Goal: Find specific page/section: Find specific page/section

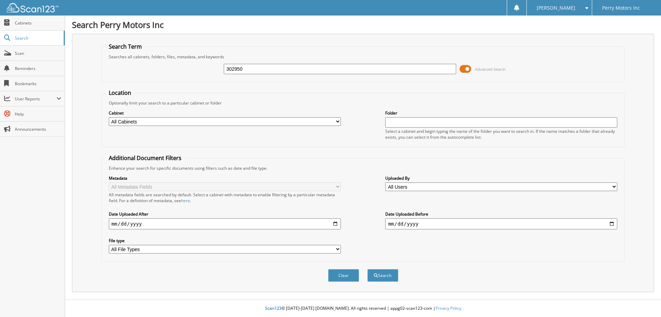
type input "302950"
click at [367, 269] on button "Search" at bounding box center [382, 275] width 31 height 13
click at [234, 68] on input "text" at bounding box center [340, 69] width 232 height 10
type input "302945"
click at [367, 269] on button "Search" at bounding box center [382, 275] width 31 height 13
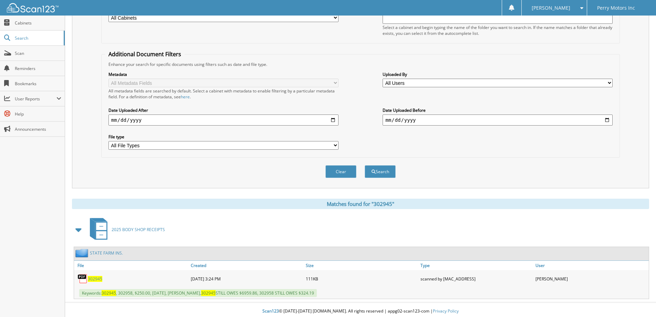
scroll to position [107, 0]
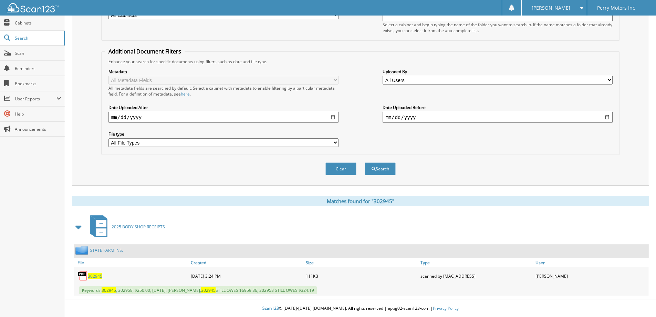
click at [95, 274] on span "302945" at bounding box center [95, 276] width 14 height 6
click at [95, 275] on span "302945" at bounding box center [95, 276] width 14 height 6
click at [40, 52] on span "Scan" at bounding box center [38, 53] width 46 height 6
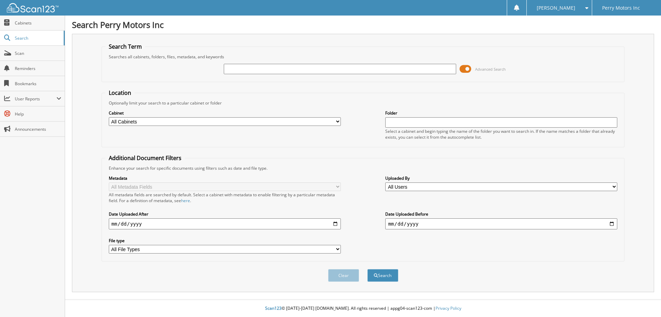
click at [227, 68] on input "text" at bounding box center [340, 69] width 232 height 10
type input "302960"
click at [367, 269] on button "Search" at bounding box center [382, 275] width 31 height 13
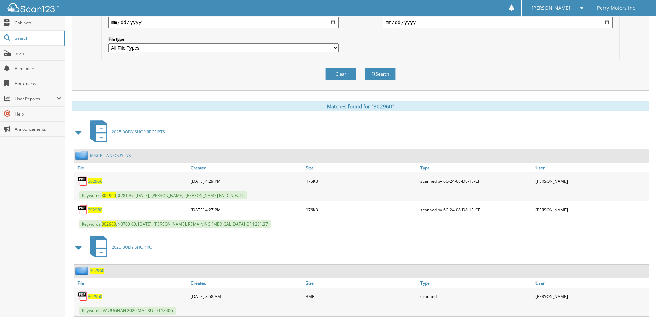
scroll to position [222, 0]
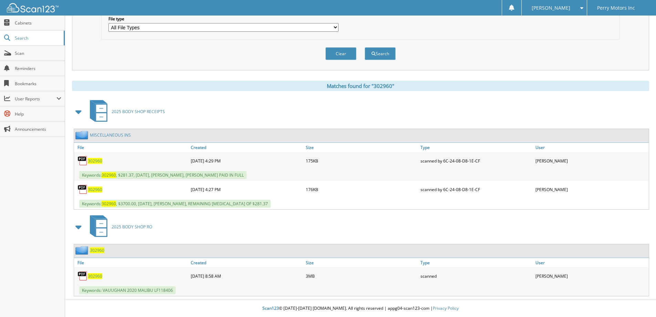
click at [95, 278] on span "302960" at bounding box center [95, 276] width 14 height 6
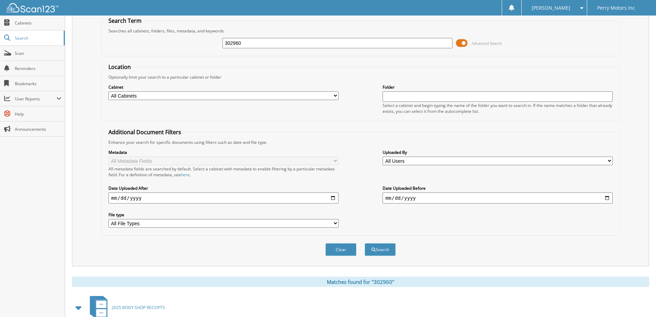
scroll to position [0, 0]
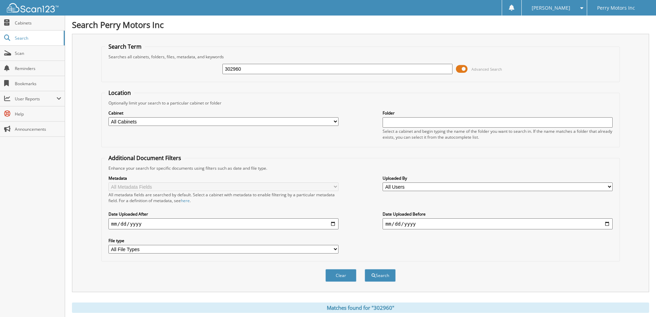
drag, startPoint x: 246, startPoint y: 67, endPoint x: 199, endPoint y: 67, distance: 46.8
click at [199, 67] on div "302960 Advanced Search" at bounding box center [360, 69] width 511 height 19
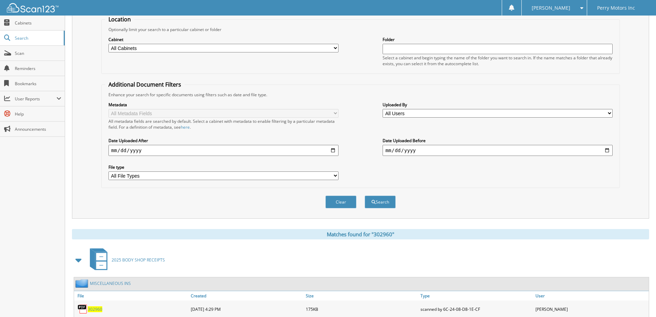
scroll to position [207, 0]
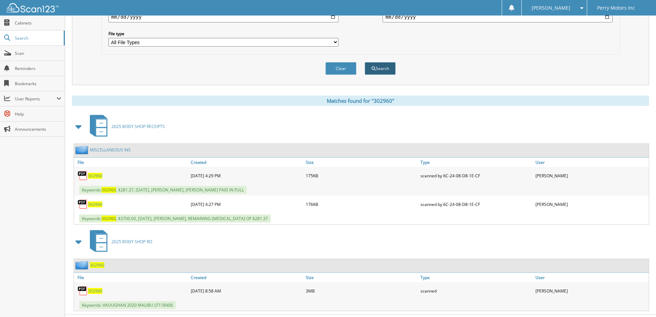
type input "302973"
click at [383, 71] on button "Search" at bounding box center [380, 68] width 31 height 13
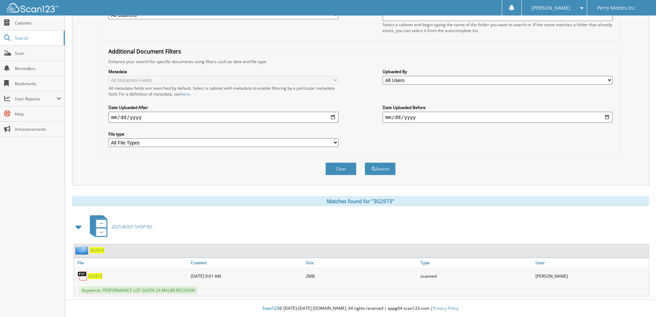
click at [94, 278] on span "302973" at bounding box center [95, 276] width 14 height 6
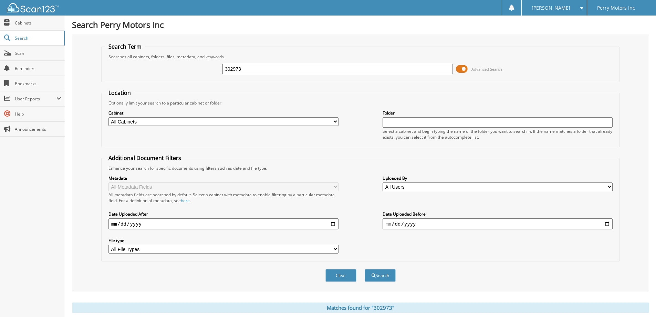
drag, startPoint x: 245, startPoint y: 67, endPoint x: 206, endPoint y: 71, distance: 39.5
click at [206, 71] on div "302973 Advanced Search" at bounding box center [360, 69] width 511 height 19
type input "302961"
click at [365, 269] on button "Search" at bounding box center [380, 275] width 31 height 13
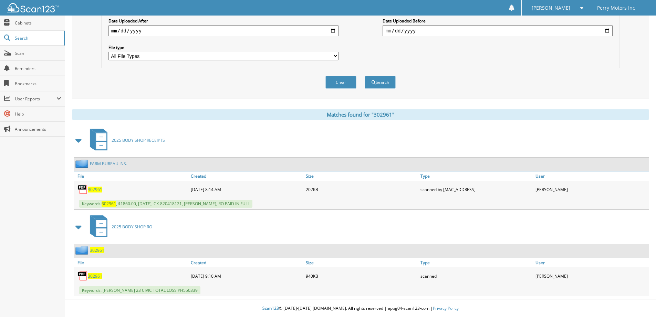
click at [99, 277] on span "302961" at bounding box center [95, 276] width 14 height 6
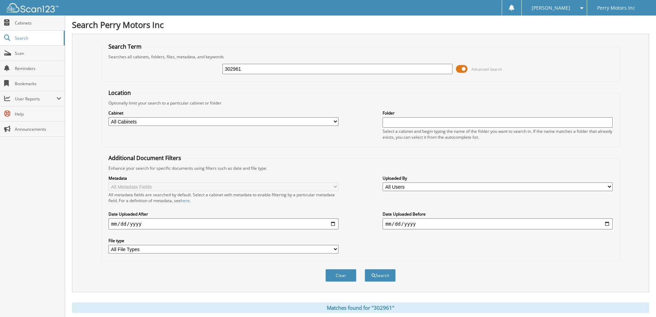
drag, startPoint x: 243, startPoint y: 72, endPoint x: 173, endPoint y: 69, distance: 70.0
click at [173, 69] on div "302961 Advanced Search" at bounding box center [360, 69] width 511 height 19
type input "302930"
click at [365, 269] on button "Search" at bounding box center [380, 275] width 31 height 13
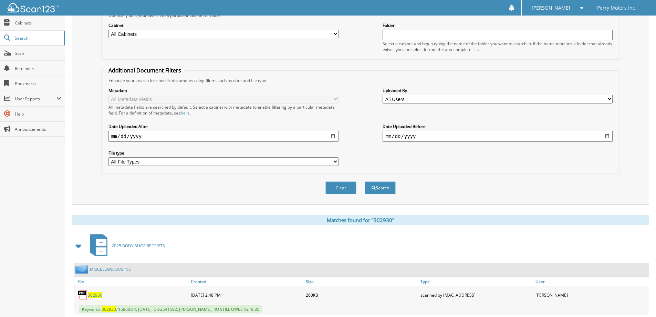
scroll to position [222, 0]
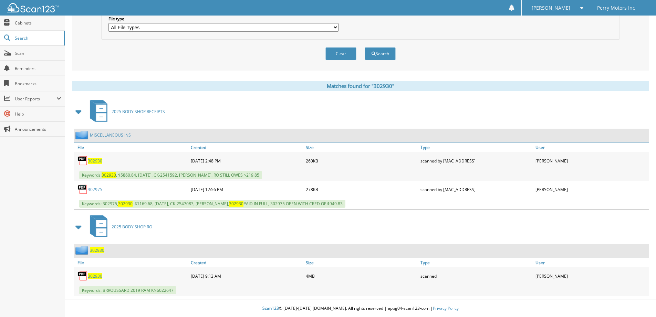
click at [96, 275] on span "302930" at bounding box center [95, 276] width 14 height 6
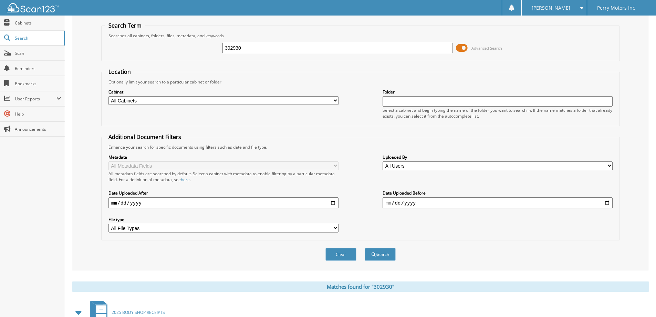
scroll to position [0, 0]
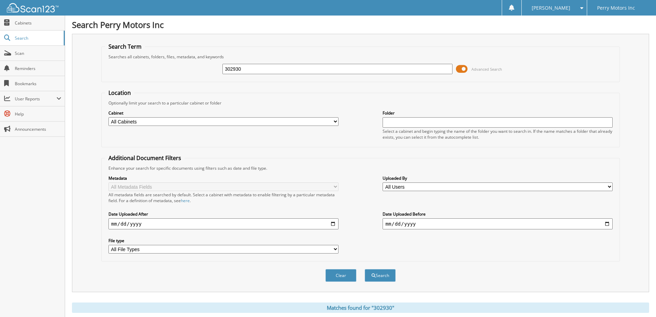
drag, startPoint x: 257, startPoint y: 68, endPoint x: 198, endPoint y: 67, distance: 59.2
click at [198, 67] on div "302930 Advanced Search" at bounding box center [360, 69] width 511 height 19
type input "302965"
click at [380, 276] on button "Search" at bounding box center [380, 275] width 31 height 13
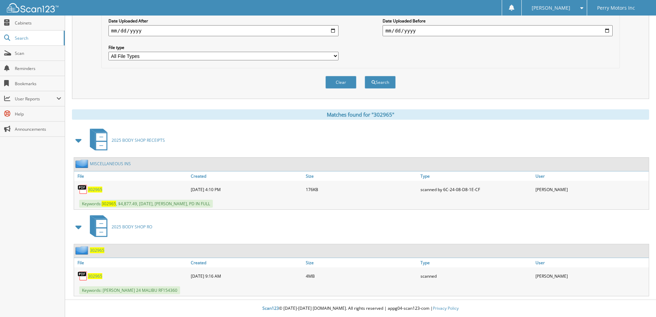
click at [92, 276] on span "302965" at bounding box center [95, 276] width 14 height 6
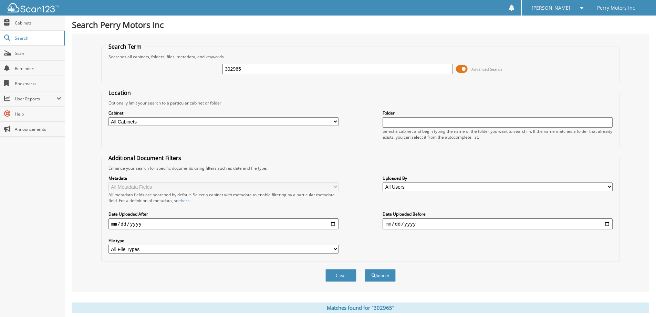
drag, startPoint x: 280, startPoint y: 73, endPoint x: 199, endPoint y: 63, distance: 81.5
click at [200, 63] on div "302965 Advanced Search" at bounding box center [360, 69] width 511 height 19
type input "302938"
click at [377, 278] on button "Search" at bounding box center [380, 275] width 31 height 13
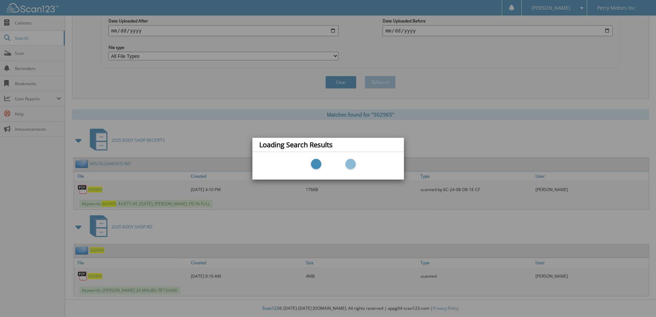
scroll to position [193, 0]
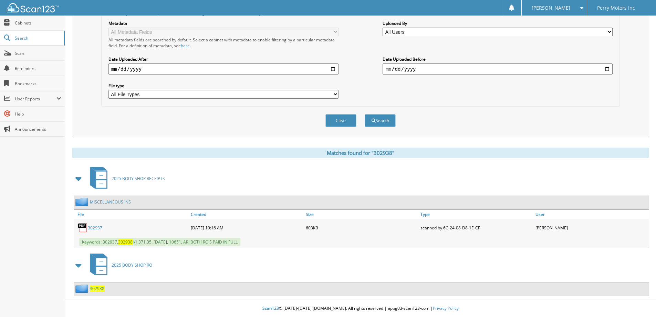
click at [95, 289] on span "302938" at bounding box center [97, 288] width 14 height 6
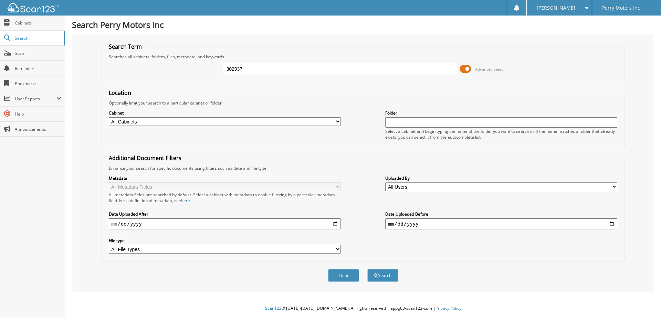
type input "302937"
click at [367, 269] on button "Search" at bounding box center [382, 275] width 31 height 13
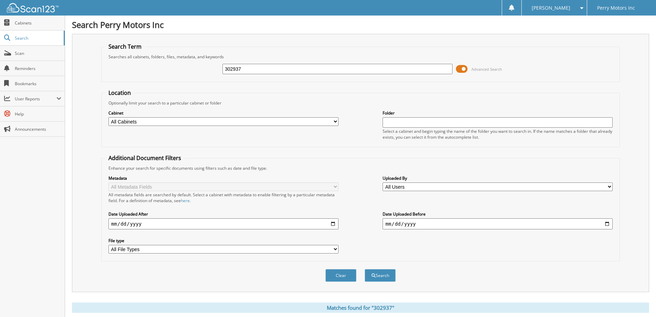
scroll to position [79, 0]
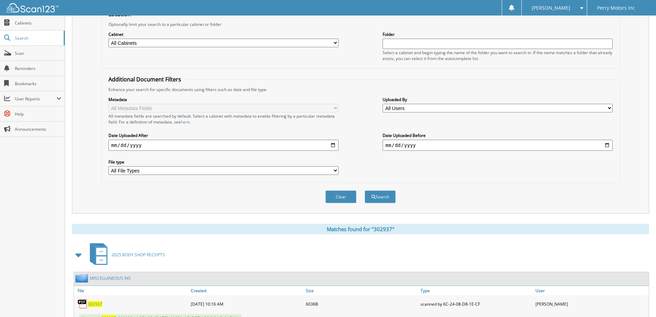
click at [384, 241] on div "2025 BODY SHOP RECEIPTS" at bounding box center [360, 254] width 577 height 27
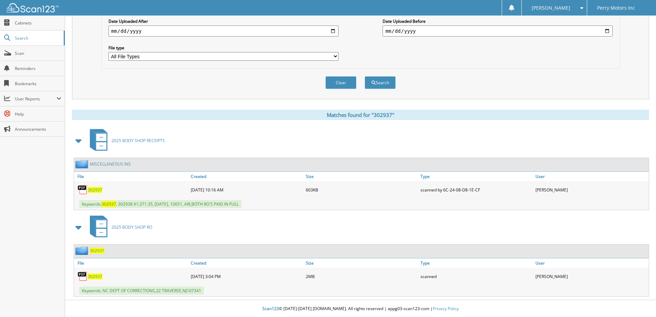
scroll to position [193, 0]
click at [97, 276] on span "302937" at bounding box center [95, 276] width 14 height 6
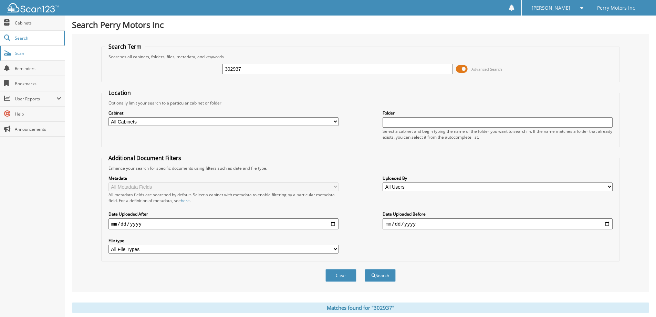
click at [32, 55] on span "Scan" at bounding box center [38, 53] width 46 height 6
